Goal: Task Accomplishment & Management: Complete application form

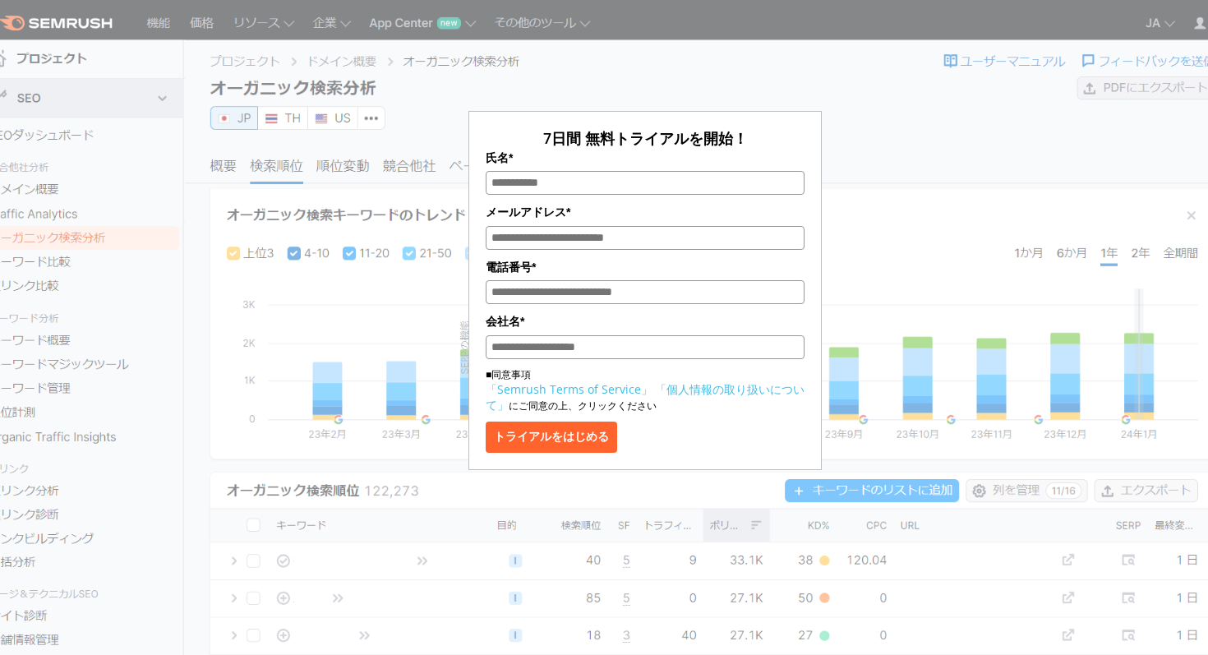
click at [509, 187] on input "氏名*" at bounding box center [645, 183] width 319 height 24
click at [512, 292] on input "電話番号*" at bounding box center [645, 292] width 319 height 24
click at [502, 178] on input "氏名*" at bounding box center [645, 183] width 319 height 24
click at [497, 235] on input "メールアドレス*" at bounding box center [645, 238] width 319 height 24
type input "**********"
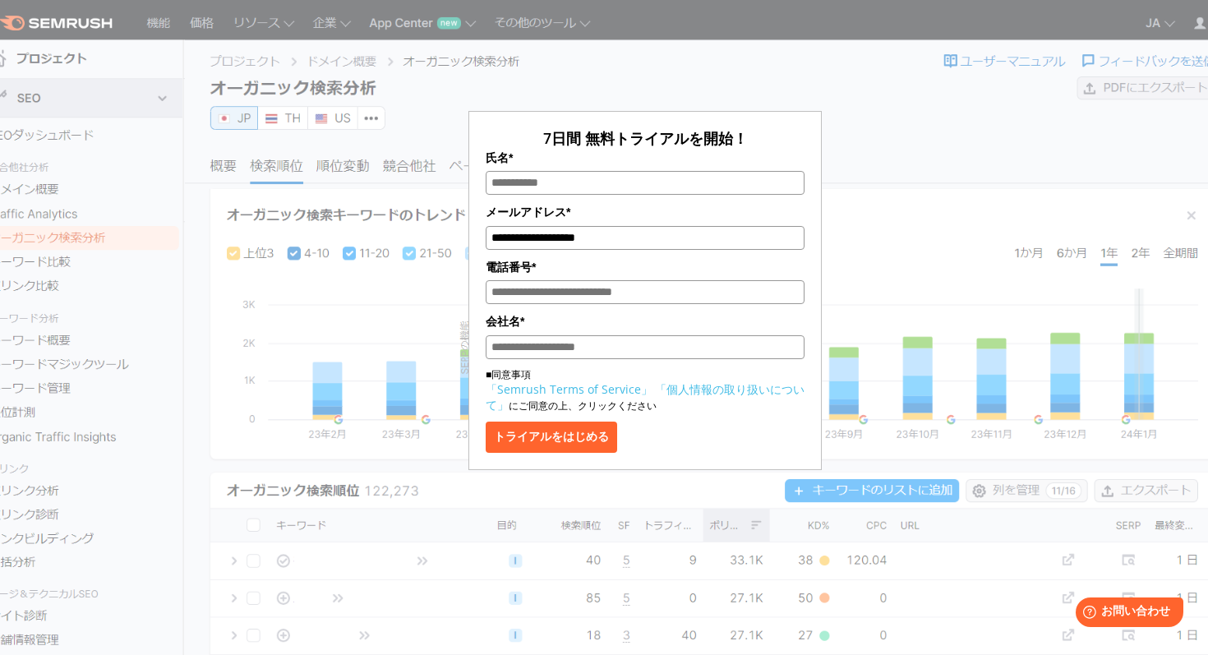
click at [529, 186] on input "氏名*" at bounding box center [645, 183] width 319 height 24
click at [565, 439] on button "トライアルをはじめる" at bounding box center [552, 437] width 132 height 31
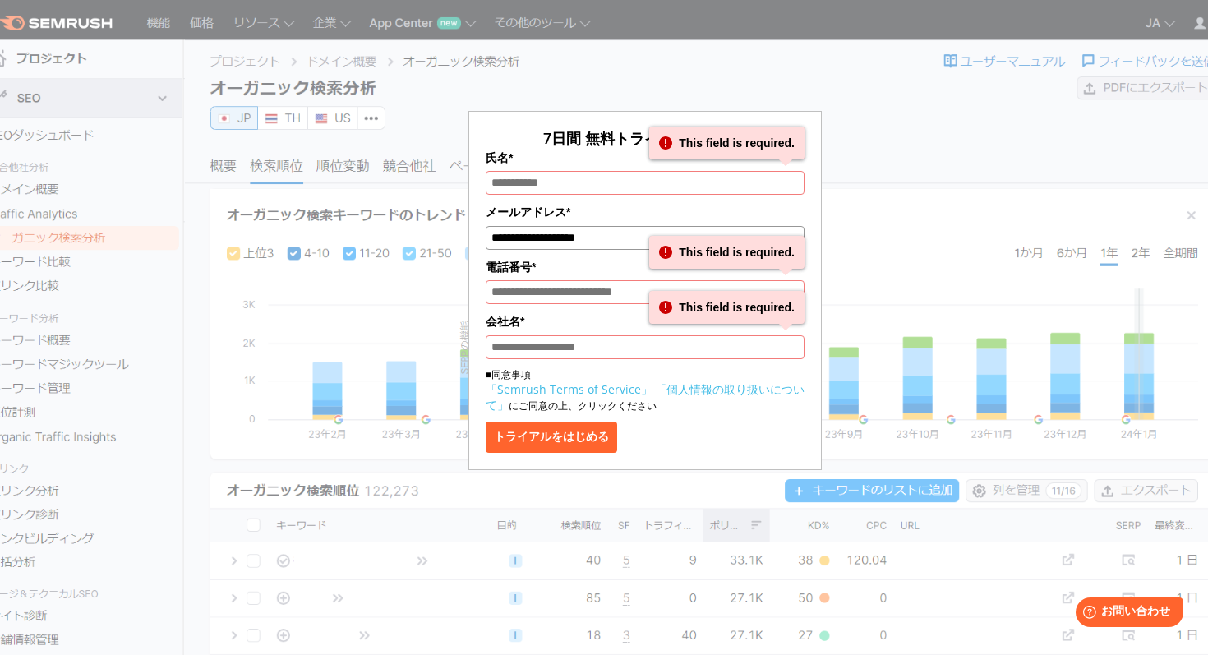
click at [538, 182] on input "氏名*" at bounding box center [645, 183] width 319 height 24
type input "**********"
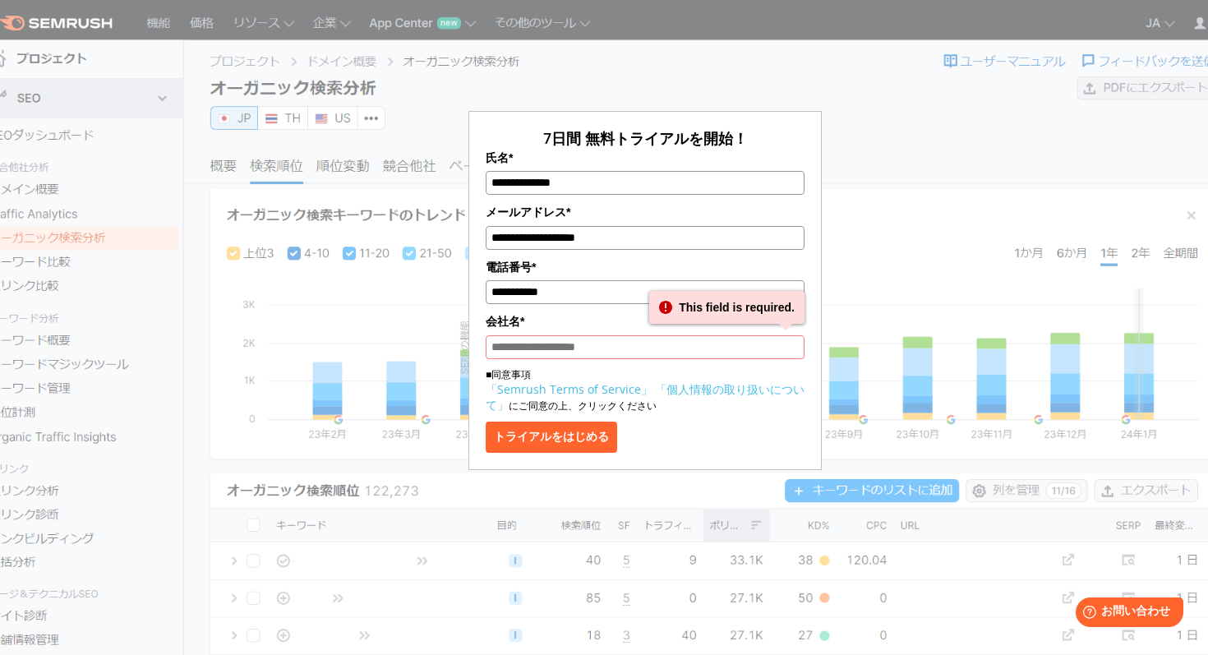
type input "**********"
click at [572, 435] on button "トライアルをはじめる" at bounding box center [552, 437] width 132 height 31
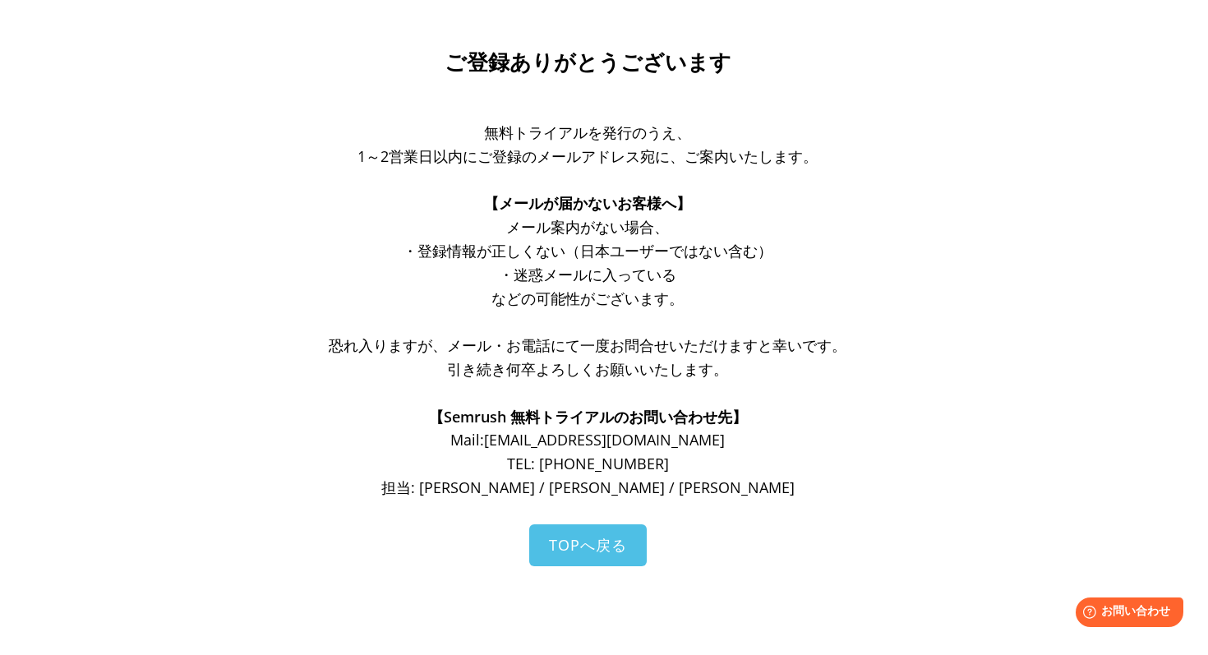
scroll to position [119, 0]
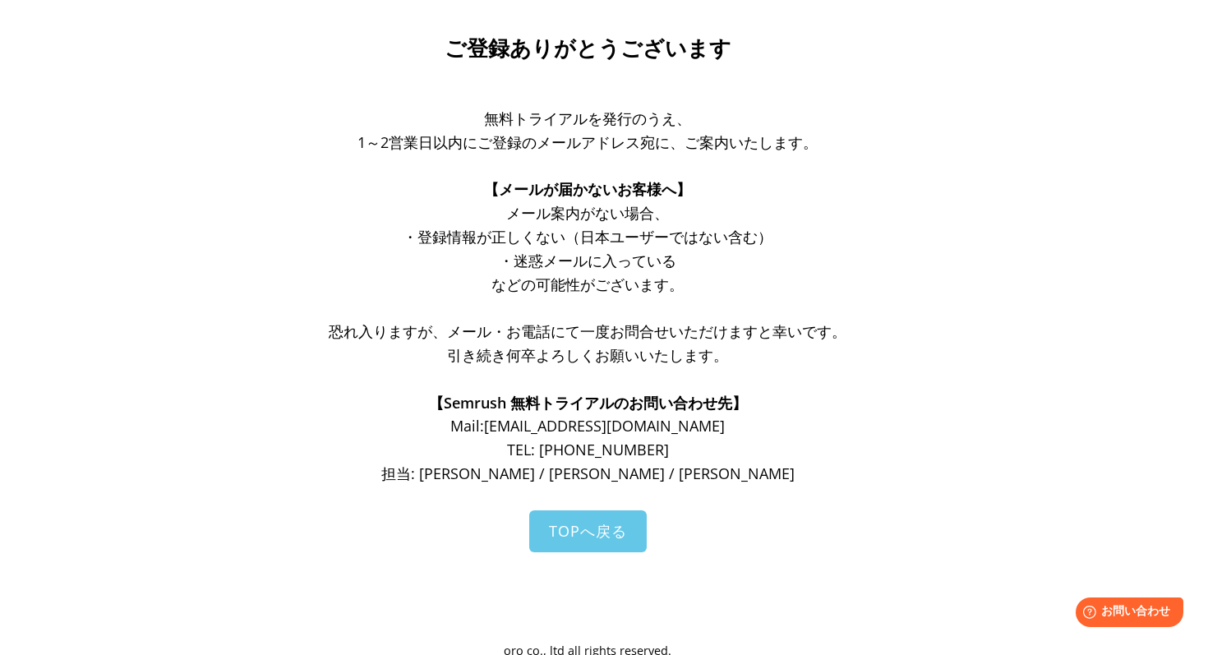
click at [589, 538] on span "TOPへ戻る" at bounding box center [588, 531] width 78 height 20
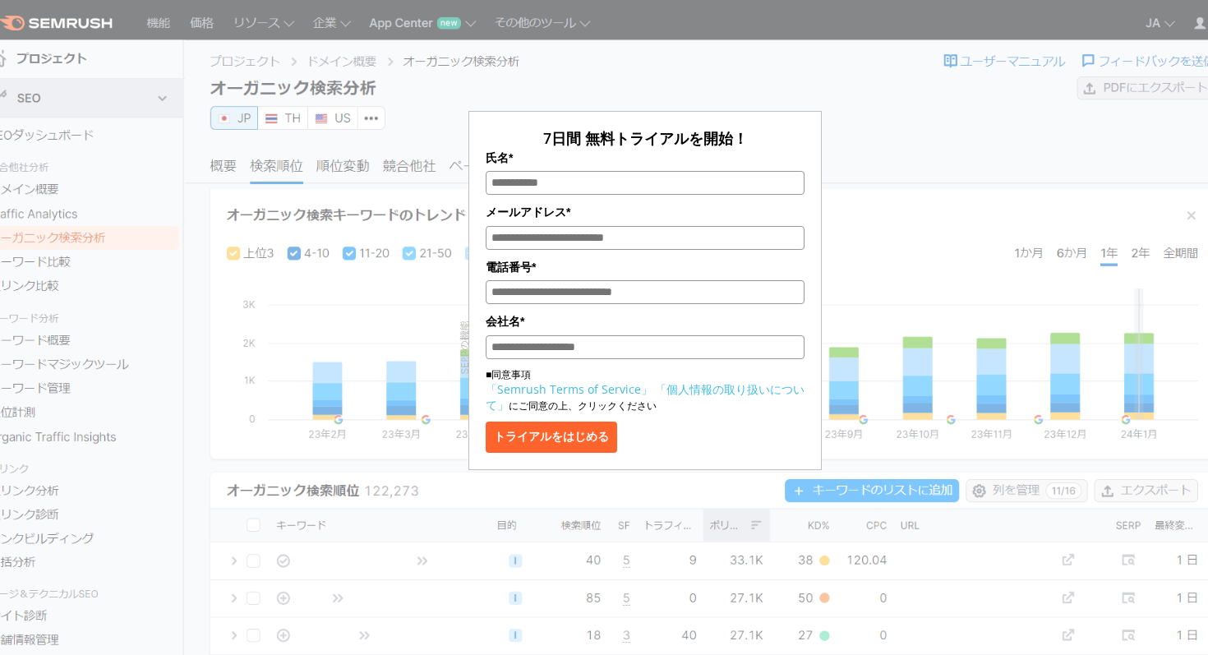
click at [391, 270] on div "7日間 無料トライアルを開始！ 氏名* メールアドレス* 電話番号* 会社名* ■同意事項 「Semrush Terms of Service」 「個人情報の…" at bounding box center [645, 246] width 822 height 450
click at [872, 357] on div "7日間 無料トライアルを開始！ 氏名* メールアドレス* 電話番号* 会社名* ■同意事項 「Semrush Terms of Service」 「個人情報の…" at bounding box center [645, 246] width 822 height 450
click at [838, 125] on div "7日間 無料トライアルを開始！ 氏名* メールアドレス* 電話番号* 会社名* ■同意事項 「Semrush Terms of Service」 「個人情報の…" at bounding box center [645, 246] width 822 height 450
